Goal: Task Accomplishment & Management: Manage account settings

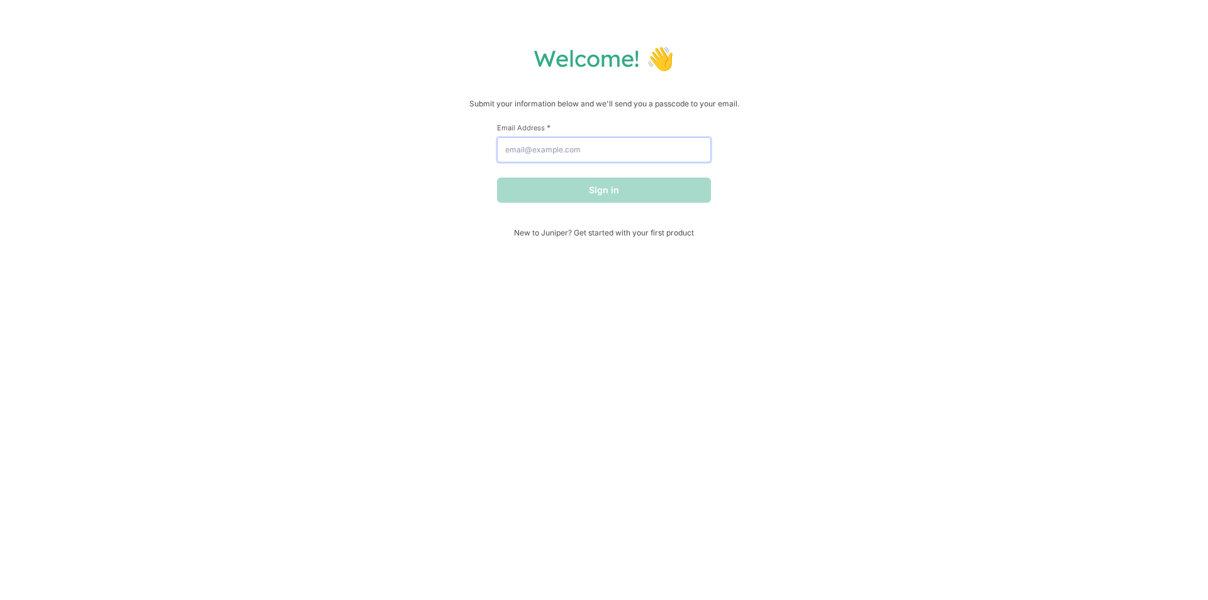
click at [631, 154] on input "Email Address *" at bounding box center [604, 149] width 214 height 25
type input "[EMAIL_ADDRESS][DOMAIN_NAME]"
click at [619, 198] on button "Sign in" at bounding box center [604, 189] width 214 height 25
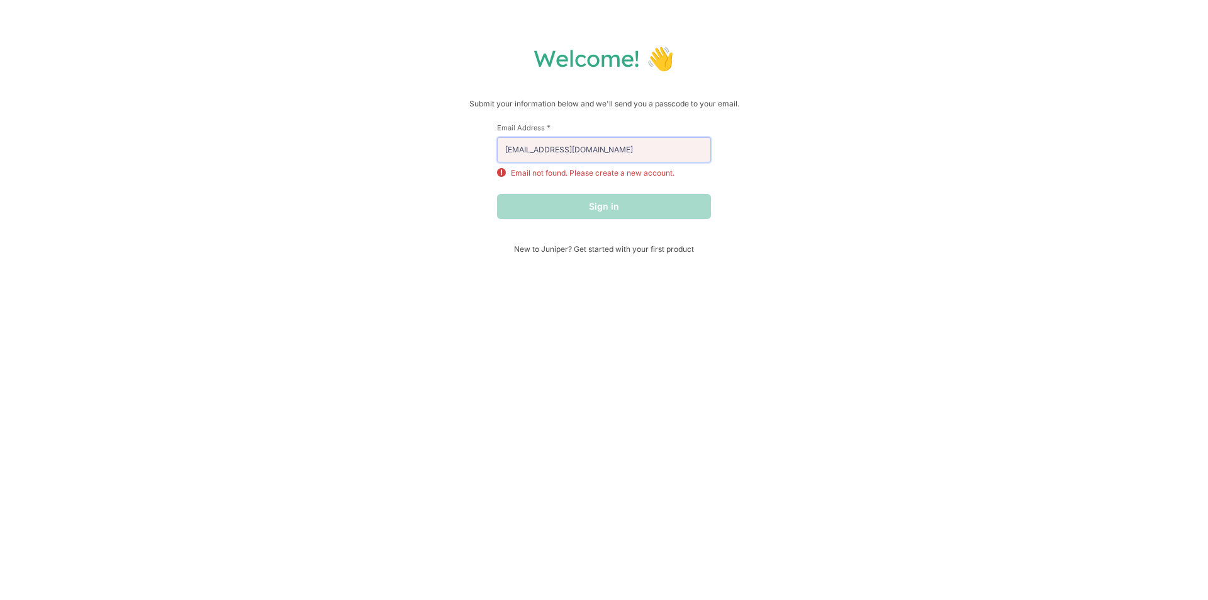
click at [582, 151] on input "[EMAIL_ADDRESS][DOMAIN_NAME]" at bounding box center [604, 149] width 214 height 25
click at [549, 202] on div "Sign in" at bounding box center [604, 206] width 214 height 25
click at [592, 150] on input "[EMAIL_ADDRESS][DOMAIN_NAME]" at bounding box center [604, 149] width 214 height 25
click at [628, 203] on div "Sign in" at bounding box center [604, 206] width 214 height 25
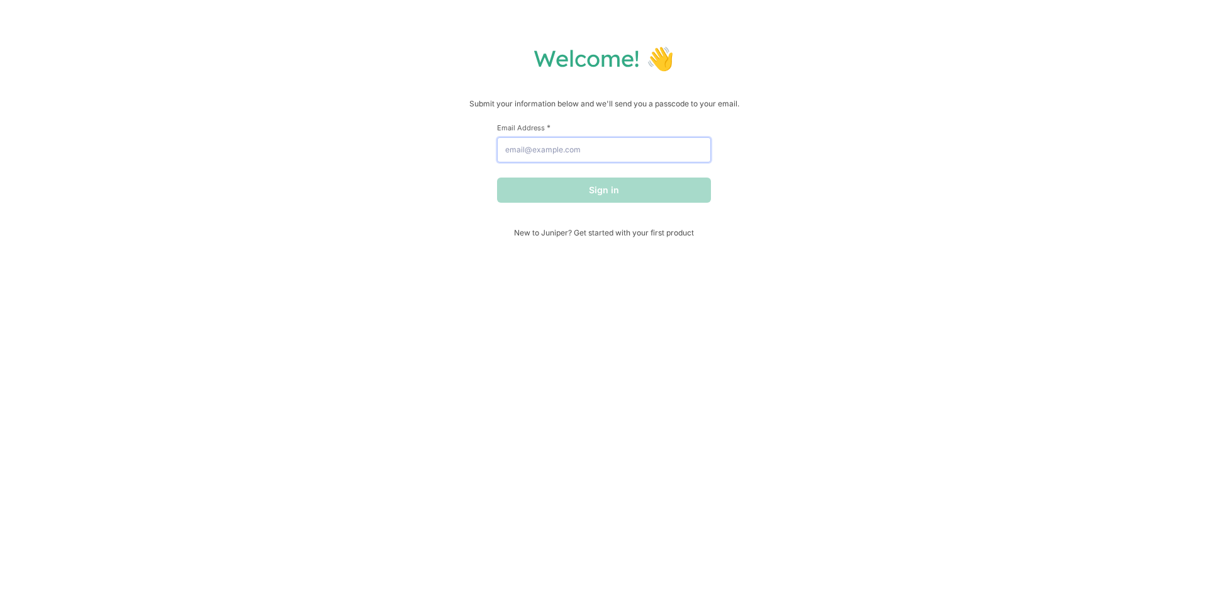
click at [621, 157] on input "Email Address *" at bounding box center [604, 149] width 214 height 25
click at [602, 199] on button "Sign in" at bounding box center [604, 189] width 214 height 25
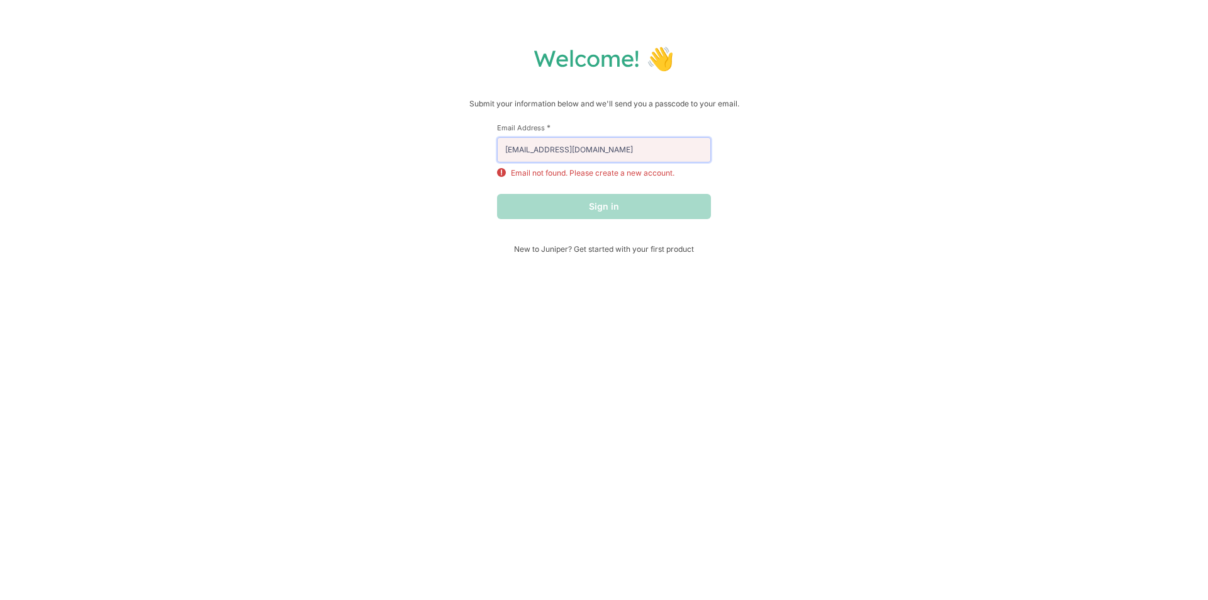
click at [599, 149] on input "[EMAIL_ADDRESS][DOMAIN_NAME]" at bounding box center [604, 149] width 214 height 25
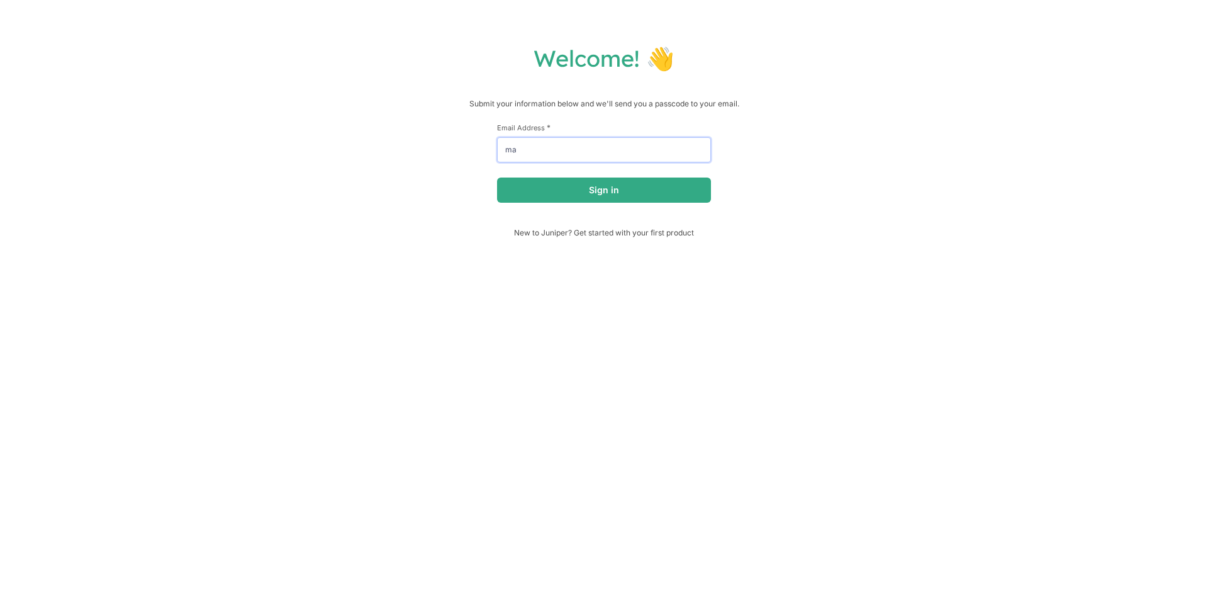
type input "m"
type input "[EMAIL_ADDRESS][DOMAIN_NAME]"
click at [623, 188] on button "Sign in" at bounding box center [604, 189] width 214 height 25
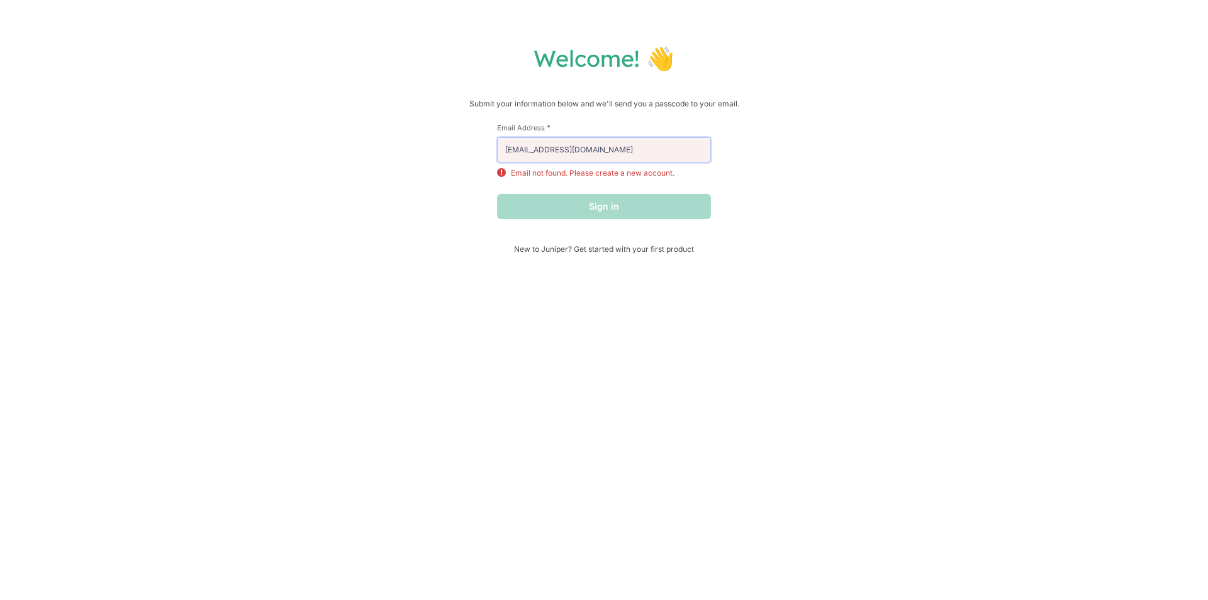
click at [616, 140] on input "[EMAIL_ADDRESS][DOMAIN_NAME]" at bounding box center [604, 149] width 214 height 25
drag, startPoint x: 645, startPoint y: 159, endPoint x: 420, endPoint y: 172, distance: 225.7
click at [422, 172] on div "Welcome! 👋 Submit your information below and we'll send you a passcode to your …" at bounding box center [604, 149] width 1183 height 210
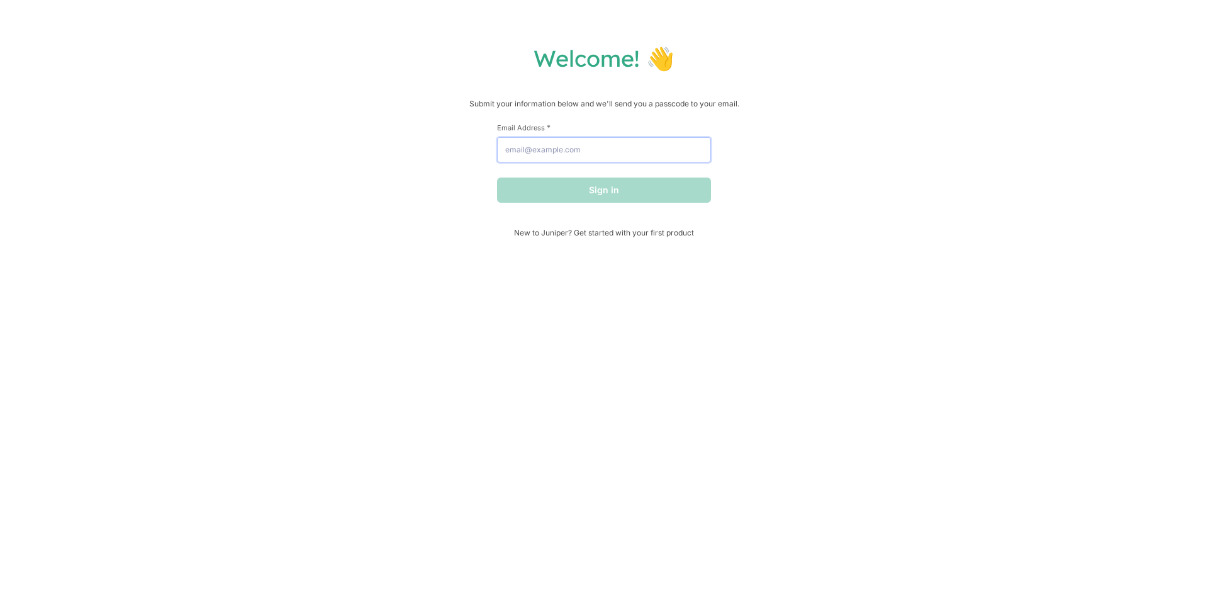
click at [607, 154] on input "Email Address *" at bounding box center [604, 149] width 214 height 25
type input "[EMAIL_ADDRESS][DOMAIN_NAME]"
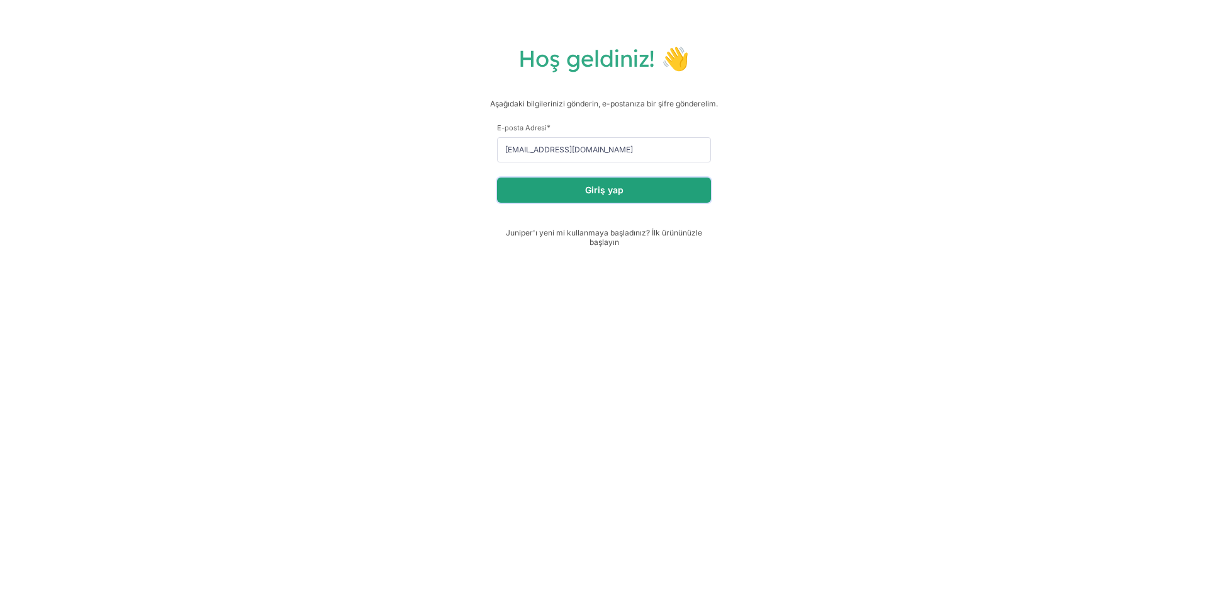
click at [648, 191] on button "Giriş yap" at bounding box center [604, 189] width 214 height 25
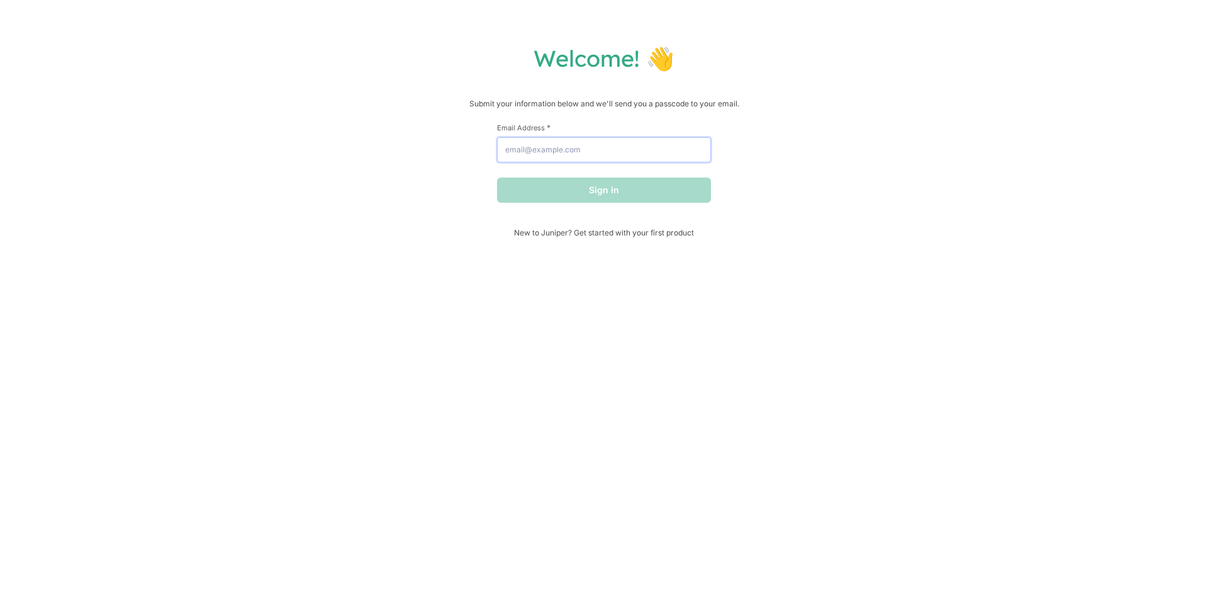
click at [588, 154] on input "Email Address *" at bounding box center [604, 149] width 214 height 25
click at [581, 192] on button "Sign in" at bounding box center [604, 189] width 214 height 25
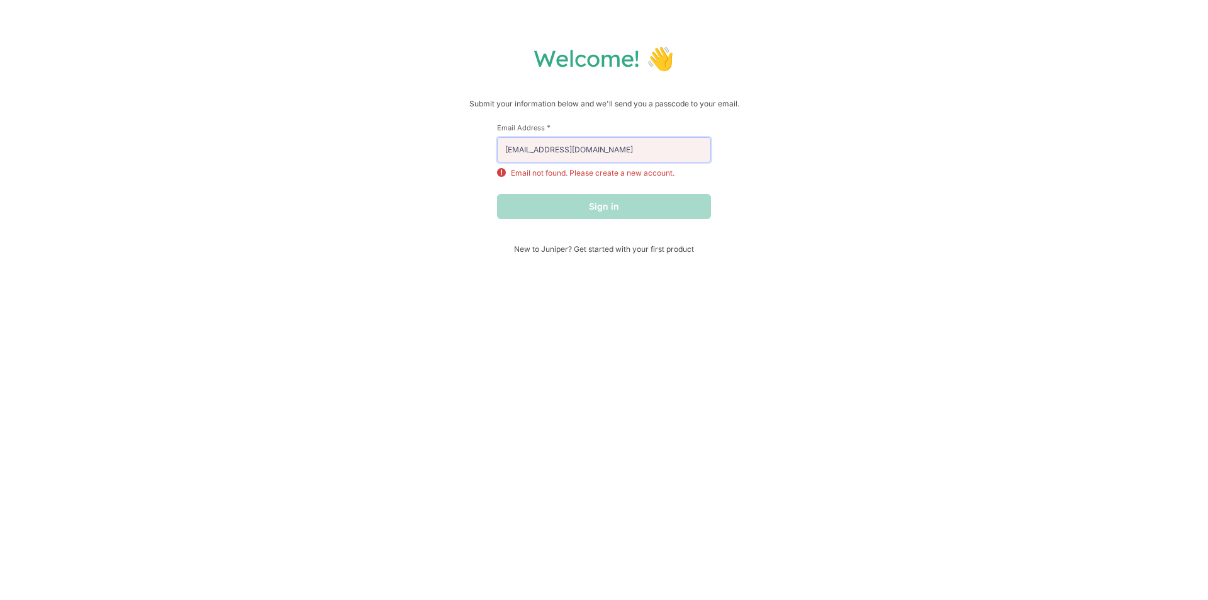
drag, startPoint x: 599, startPoint y: 150, endPoint x: 465, endPoint y: 159, distance: 133.7
click at [465, 159] on div "Welcome! 👋 Submit your information below and we'll send you a passcode to your …" at bounding box center [604, 149] width 1183 height 210
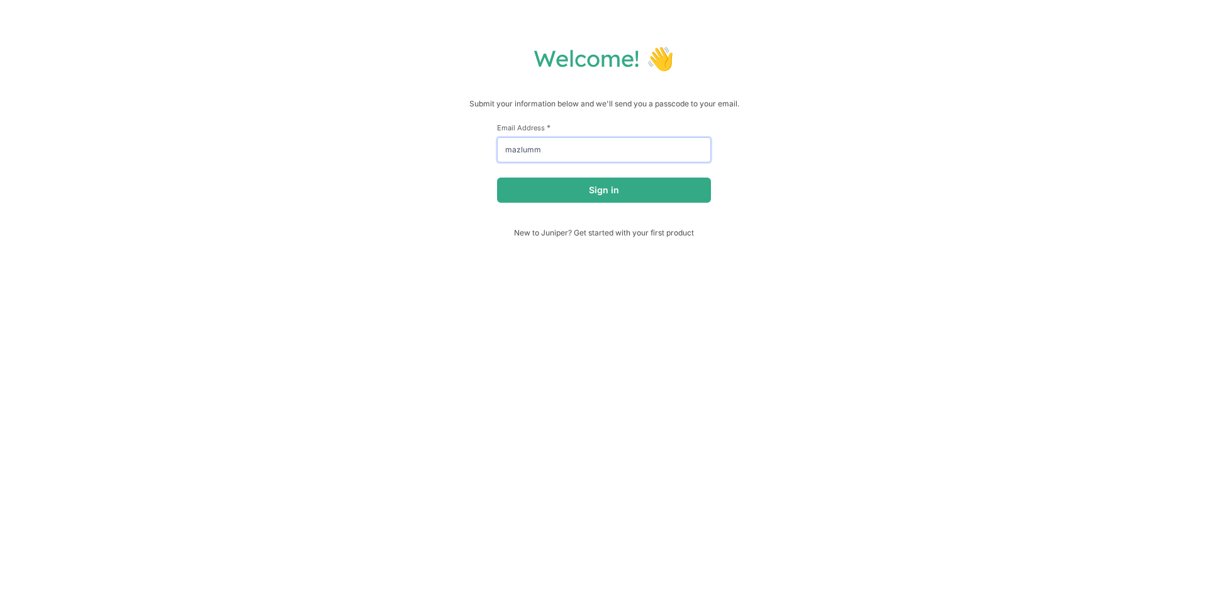
type input "mazlumm34@gmail.com"
click at [561, 196] on button "Sign in" at bounding box center [604, 189] width 214 height 25
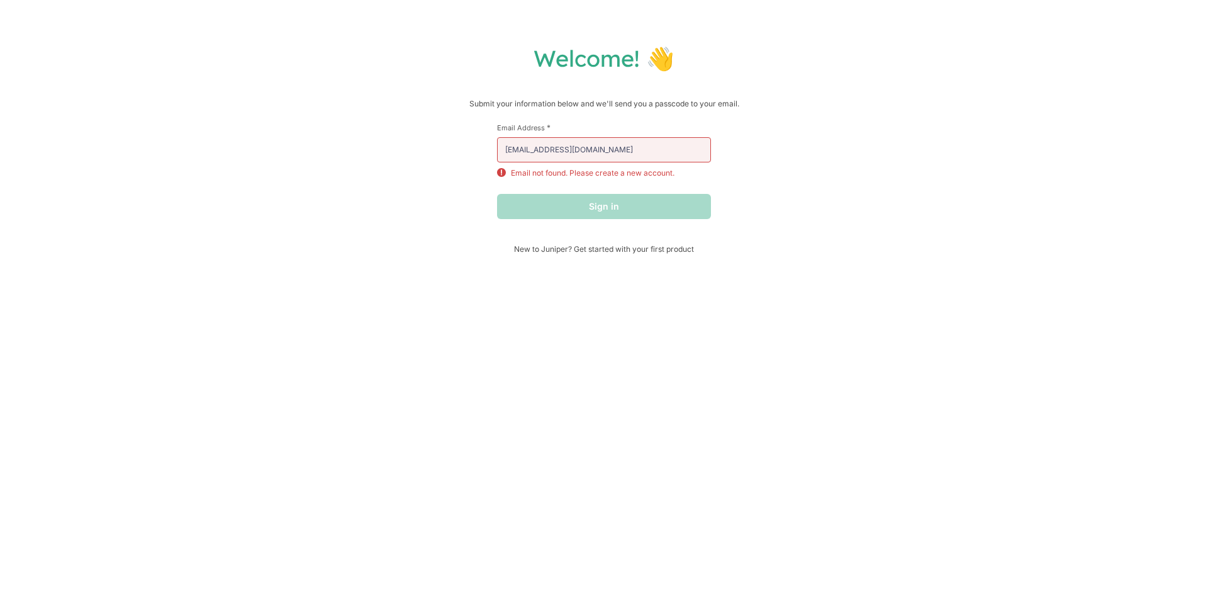
click at [833, 115] on div "Welcome! 👋 Submit your information below and we'll send you a passcode to your …" at bounding box center [604, 149] width 1183 height 210
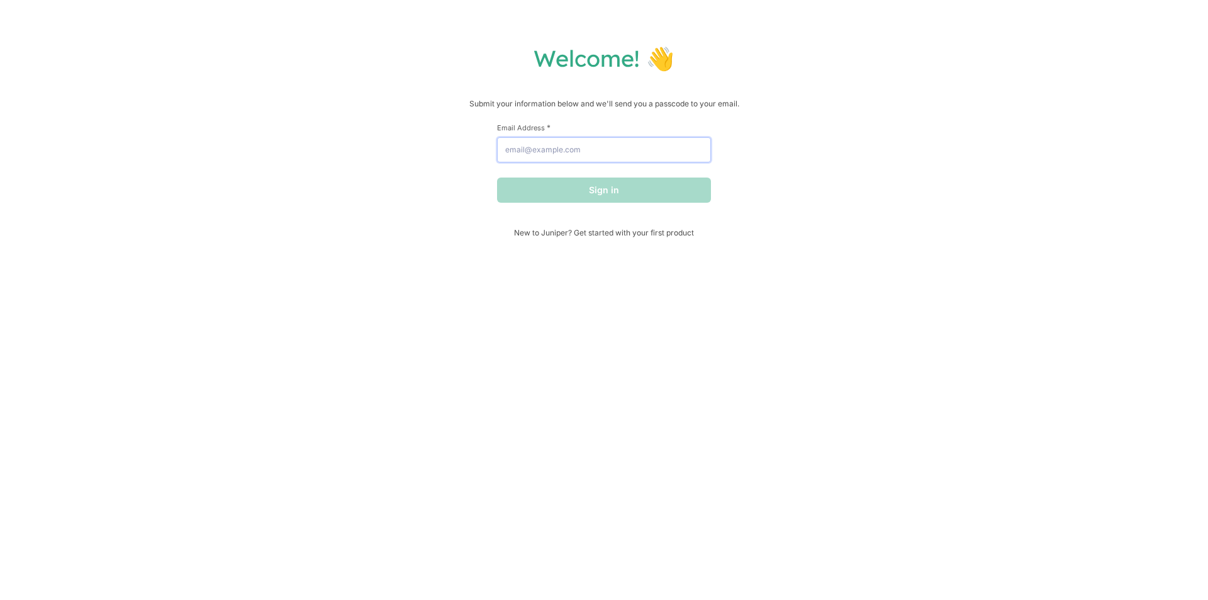
click at [583, 155] on input "Email Address *" at bounding box center [604, 149] width 214 height 25
type input "[EMAIL_ADDRESS][DOMAIN_NAME]"
click at [604, 191] on button "Sign in" at bounding box center [604, 189] width 214 height 25
